Goal: Transaction & Acquisition: Purchase product/service

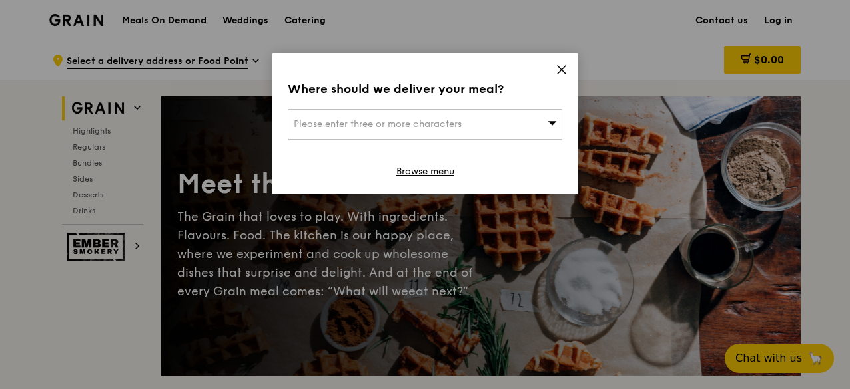
click at [551, 126] on icon at bounding box center [551, 123] width 9 height 10
click at [559, 66] on icon at bounding box center [561, 70] width 12 height 12
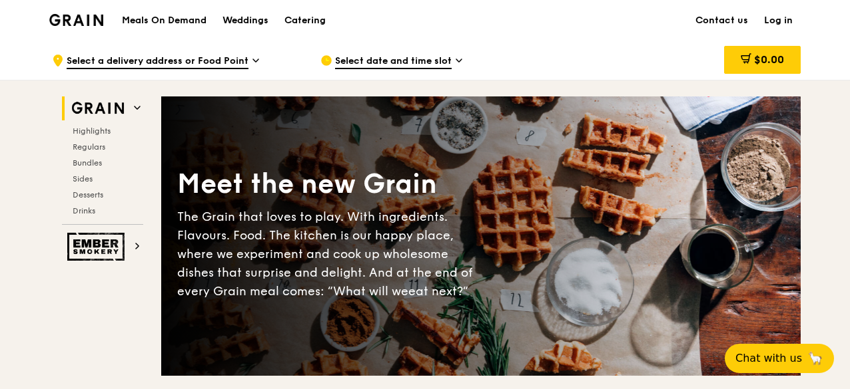
click at [455, 61] on icon at bounding box center [458, 61] width 7 height 12
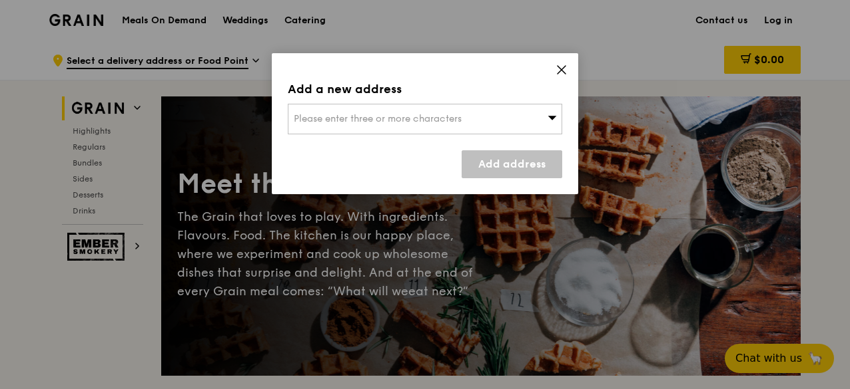
click at [563, 69] on icon at bounding box center [561, 70] width 12 height 12
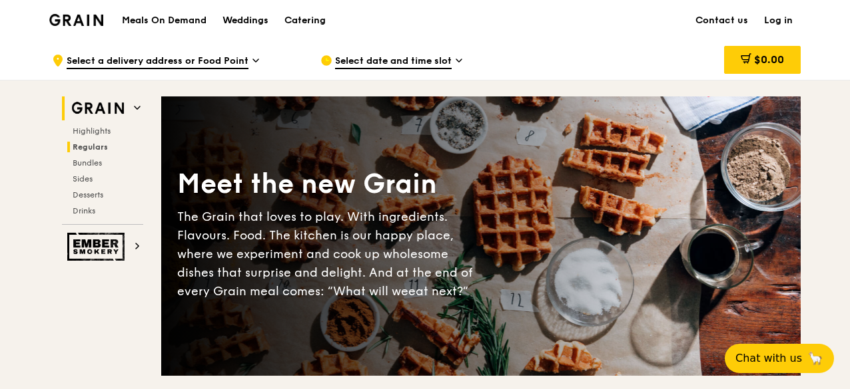
click at [97, 143] on span "Regulars" at bounding box center [90, 146] width 35 height 9
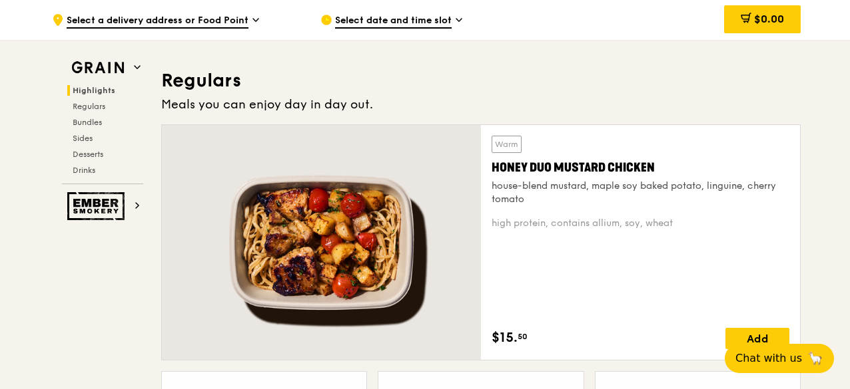
scroll to position [862, 0]
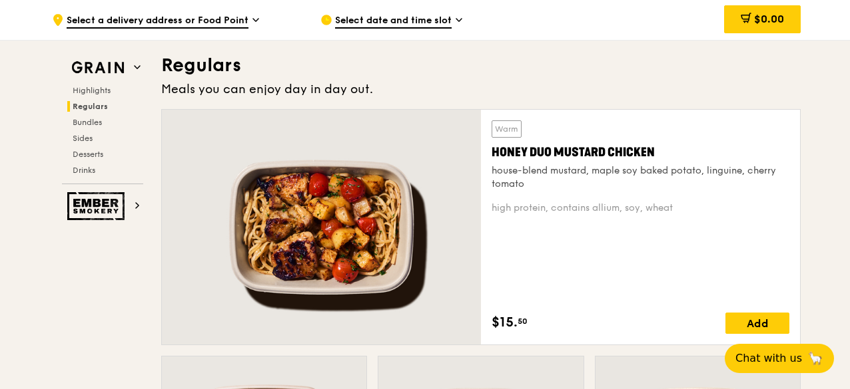
click at [407, 21] on span "Select date and time slot" at bounding box center [393, 21] width 117 height 15
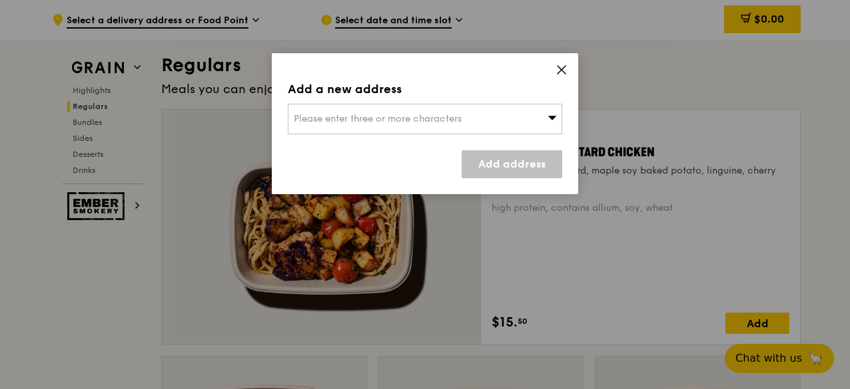
click at [550, 123] on span at bounding box center [551, 118] width 9 height 13
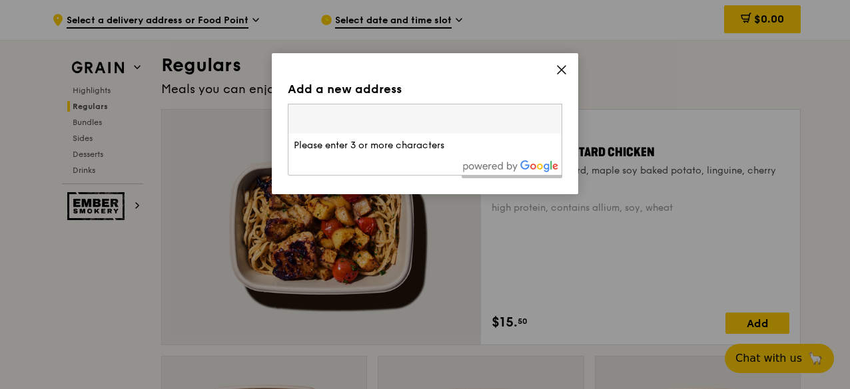
click at [561, 67] on icon at bounding box center [561, 70] width 12 height 12
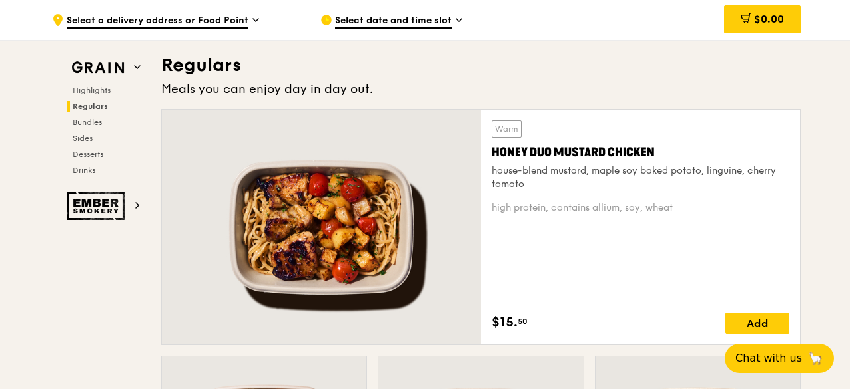
click at [245, 18] on span "Select a delivery address or Food Point" at bounding box center [158, 21] width 182 height 15
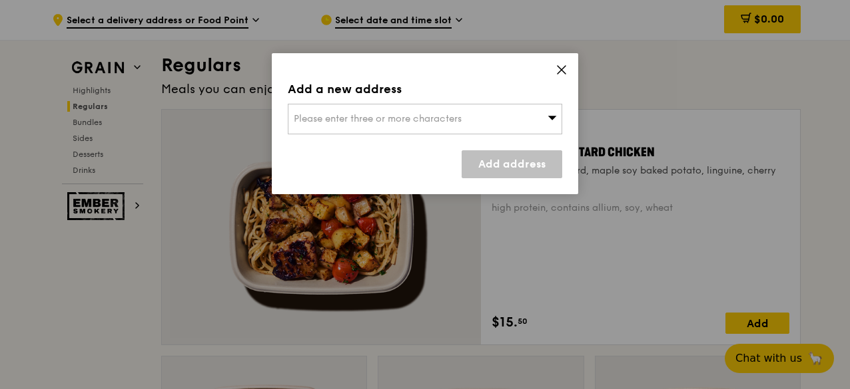
click at [294, 117] on span "Please enter three or more characters" at bounding box center [378, 118] width 168 height 11
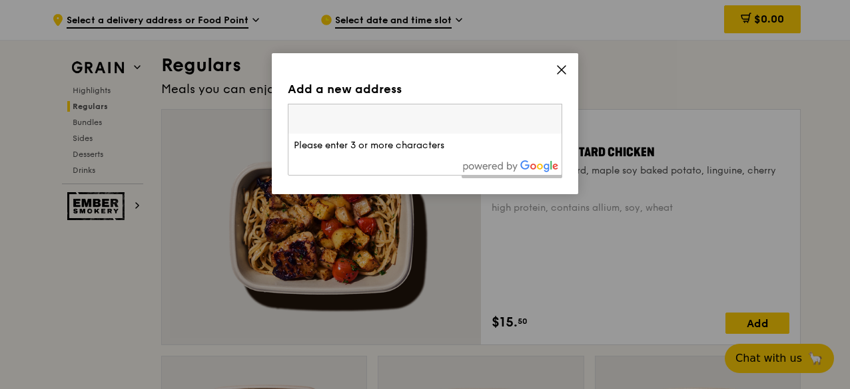
click at [296, 114] on input "search" at bounding box center [424, 119] width 273 height 29
click at [556, 71] on icon at bounding box center [561, 70] width 12 height 12
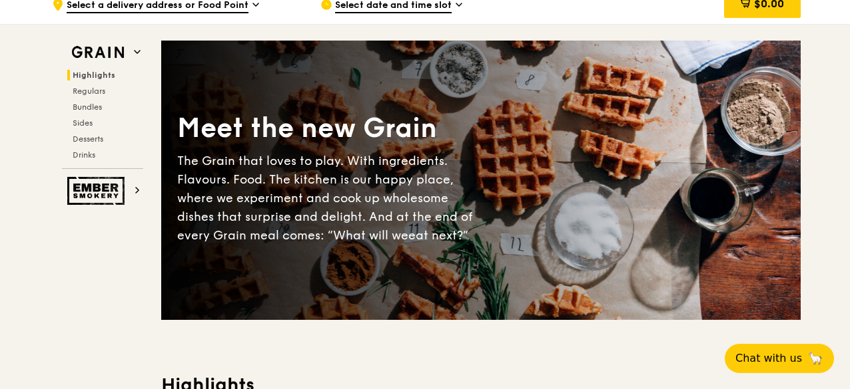
scroll to position [0, 0]
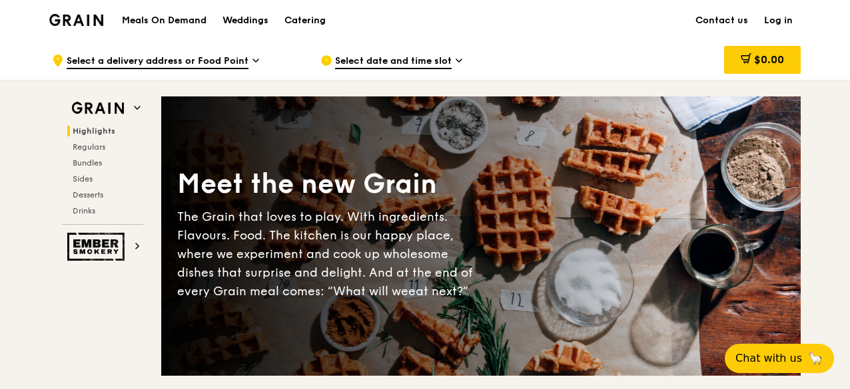
click at [193, 20] on h1 "Meals On Demand" at bounding box center [164, 20] width 85 height 13
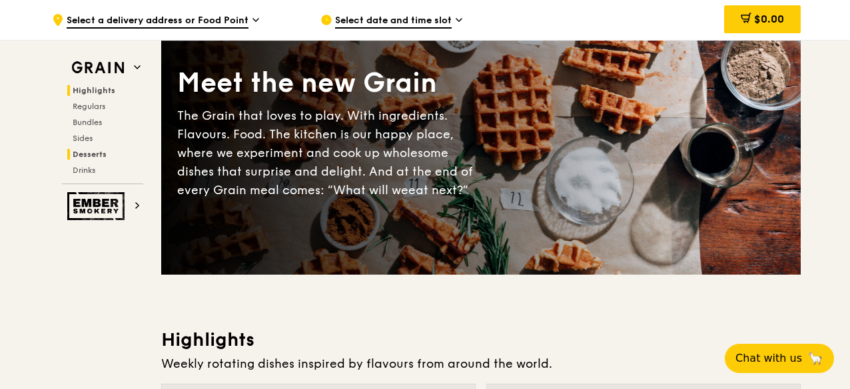
scroll to position [111, 0]
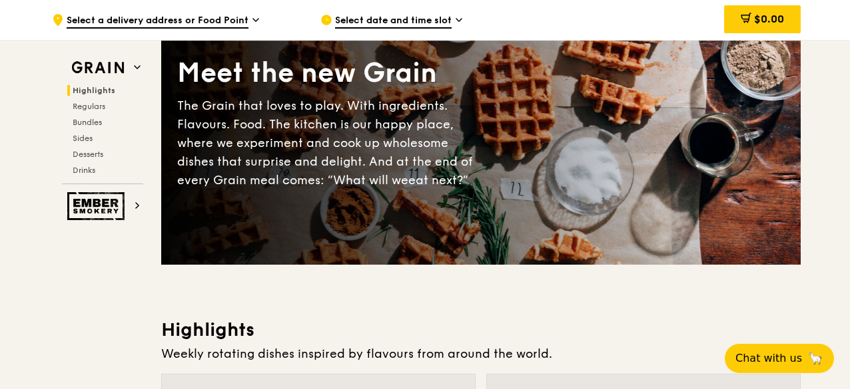
click at [104, 89] on span "Highlights" at bounding box center [94, 90] width 43 height 9
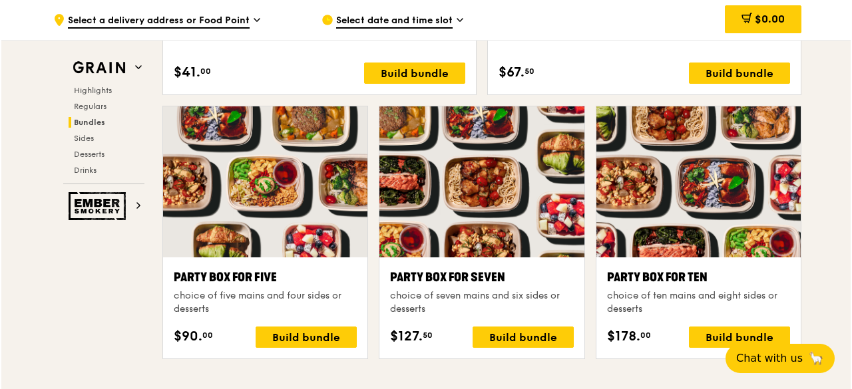
scroll to position [2595, 0]
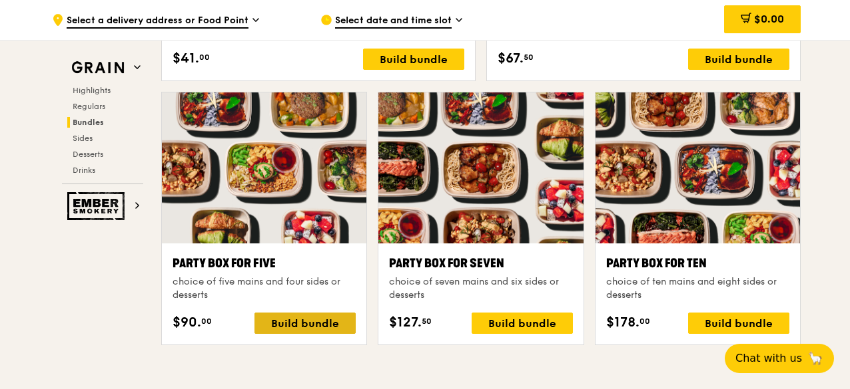
click at [318, 319] on div "Build bundle" at bounding box center [304, 323] width 101 height 21
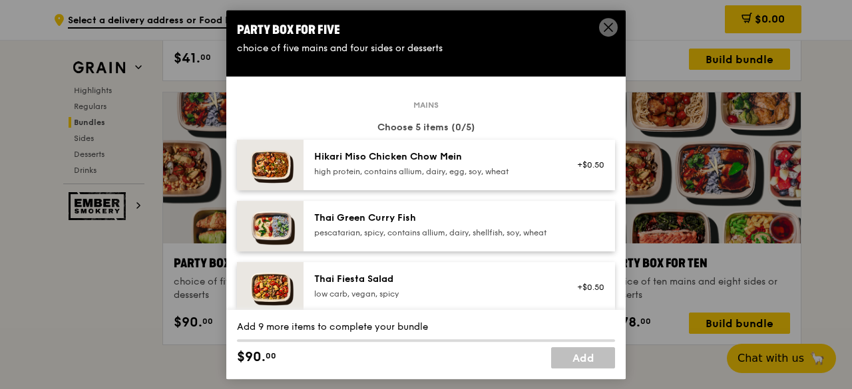
click at [285, 166] on img at bounding box center [270, 165] width 67 height 51
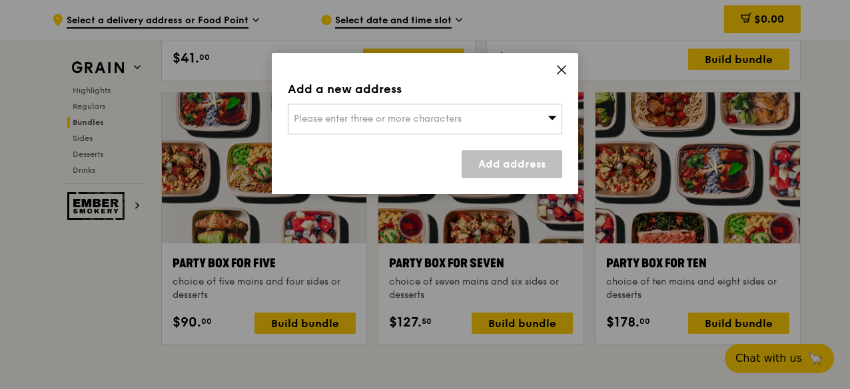
click at [564, 65] on icon at bounding box center [561, 70] width 12 height 12
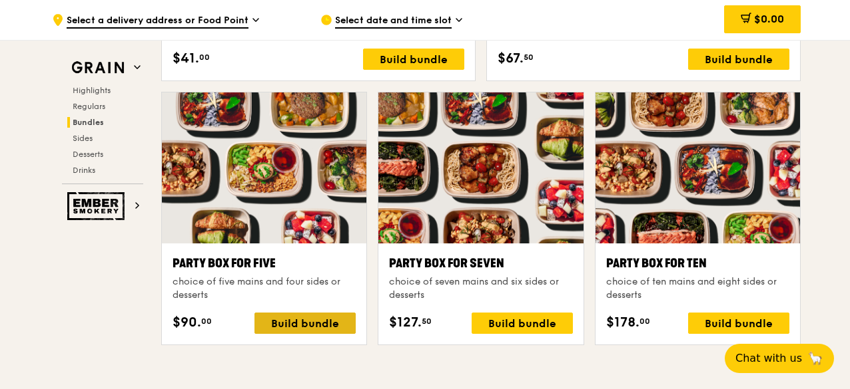
click at [292, 320] on div "Build bundle" at bounding box center [304, 323] width 101 height 21
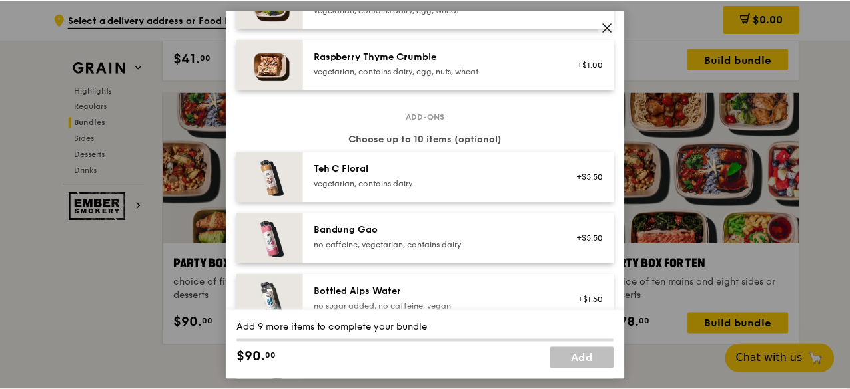
scroll to position [1286, 0]
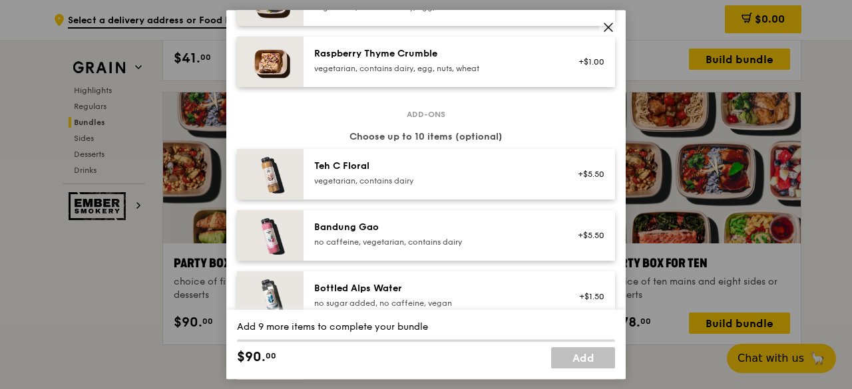
click at [608, 23] on icon at bounding box center [609, 27] width 12 height 12
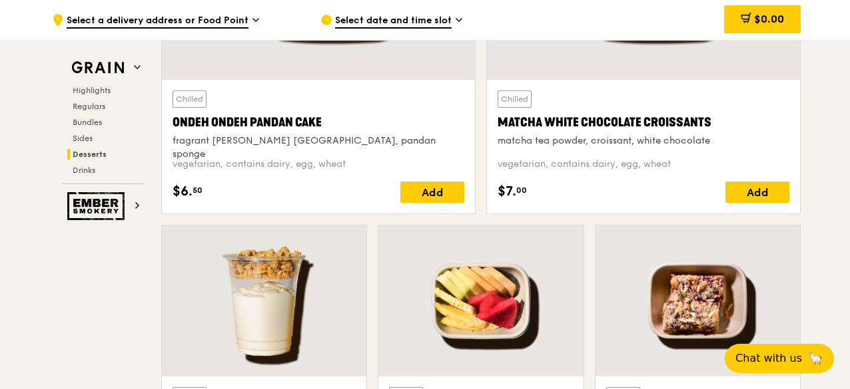
scroll to position [4148, 0]
